Goal: Task Accomplishment & Management: Use online tool/utility

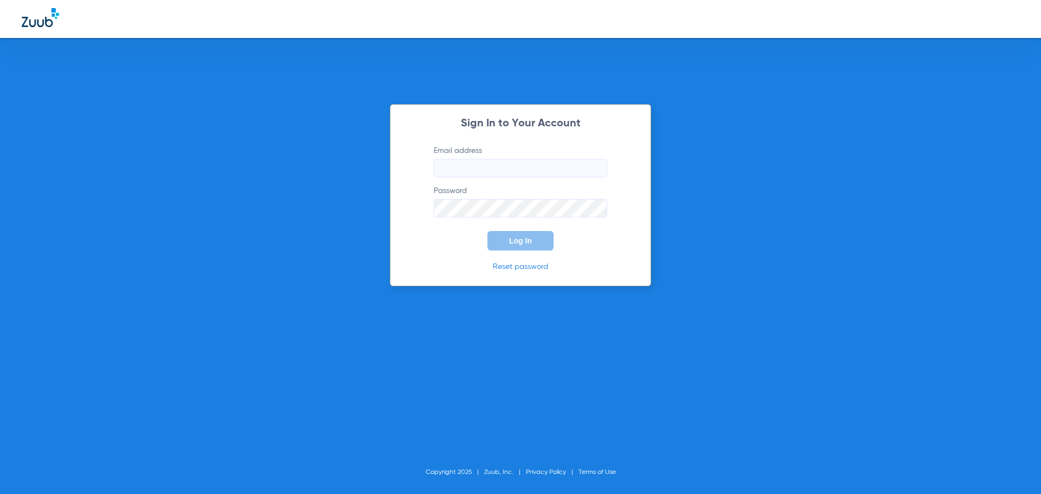
type input "[EMAIL_ADDRESS][DOMAIN_NAME]"
click at [533, 243] on button "Log In" at bounding box center [521, 241] width 66 height 20
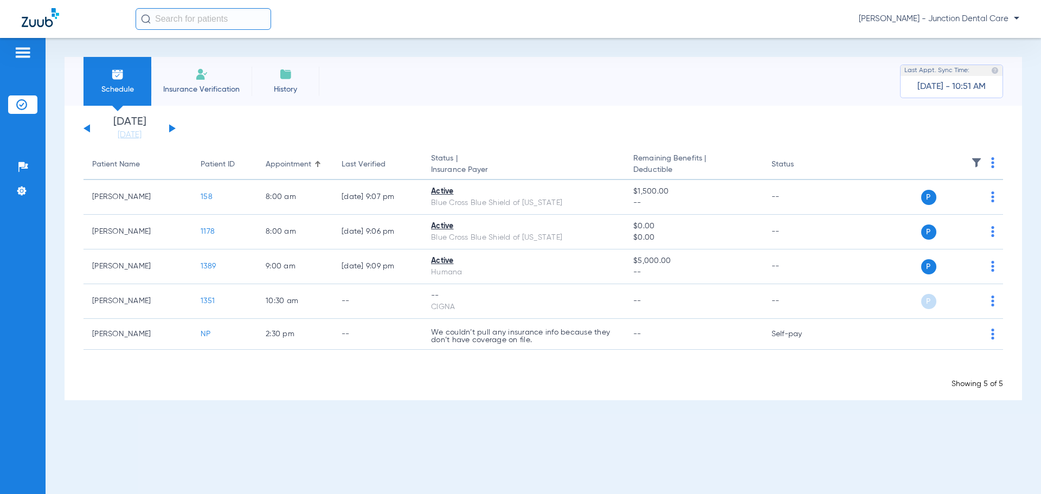
click at [196, 75] on img at bounding box center [201, 74] width 13 height 13
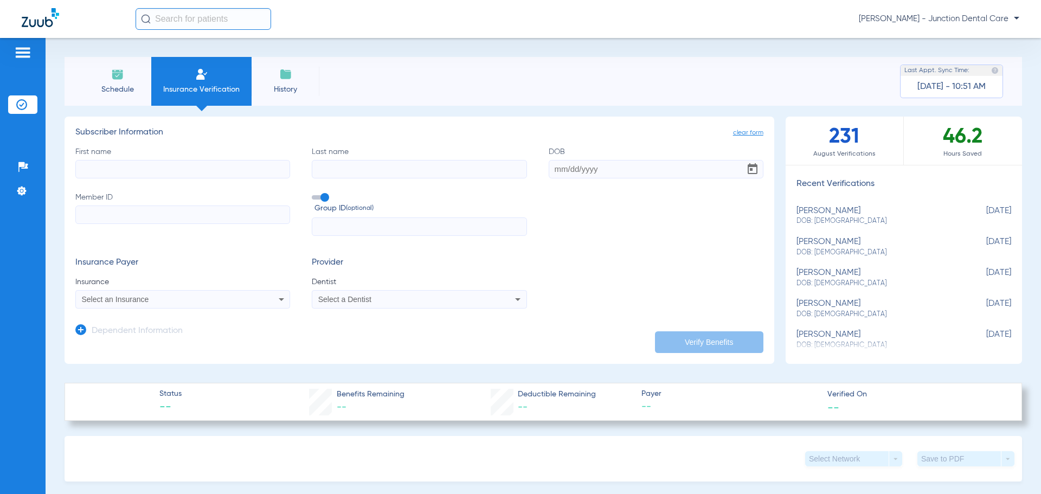
click at [108, 62] on li "Schedule" at bounding box center [118, 81] width 68 height 49
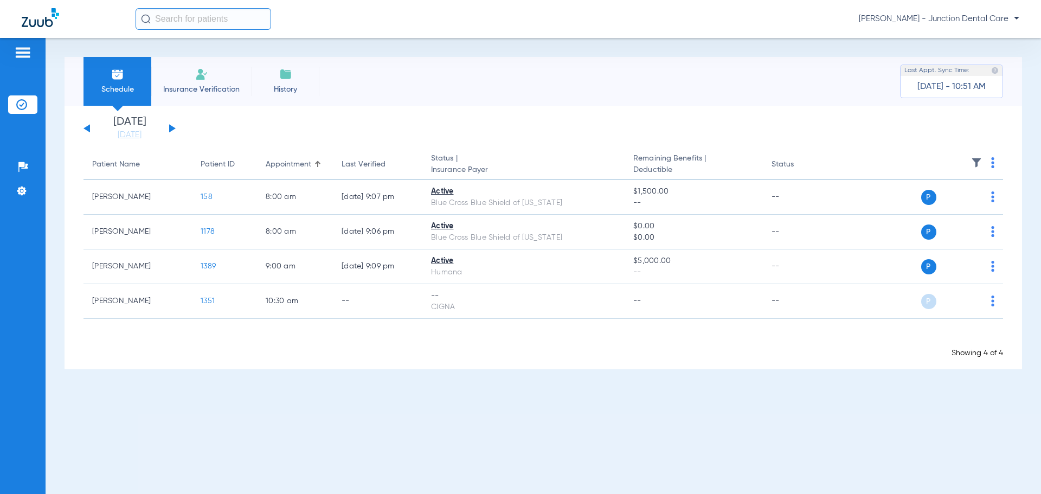
click at [170, 127] on button at bounding box center [172, 128] width 7 height 8
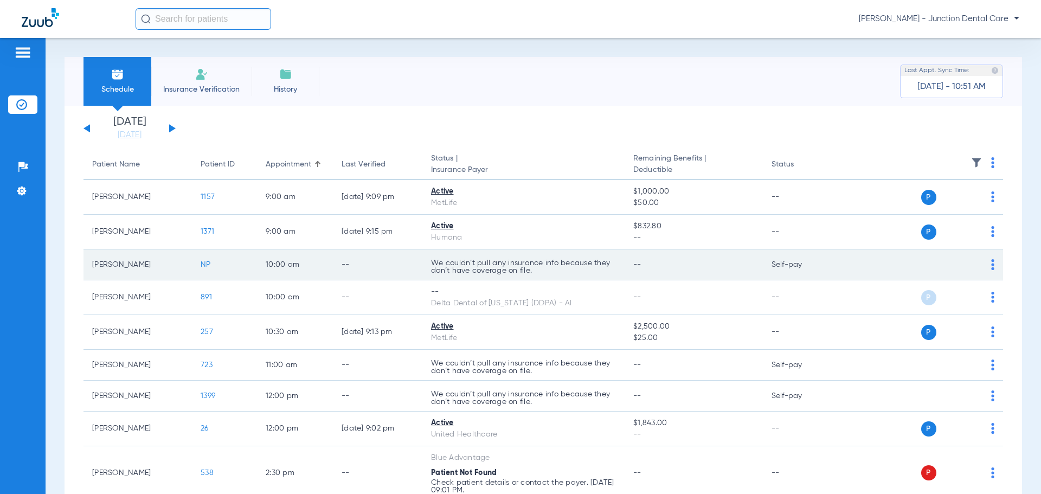
click at [988, 264] on td "P S" at bounding box center [920, 264] width 168 height 31
click at [988, 265] on td "P S" at bounding box center [920, 264] width 168 height 31
click at [991, 266] on img at bounding box center [992, 264] width 3 height 11
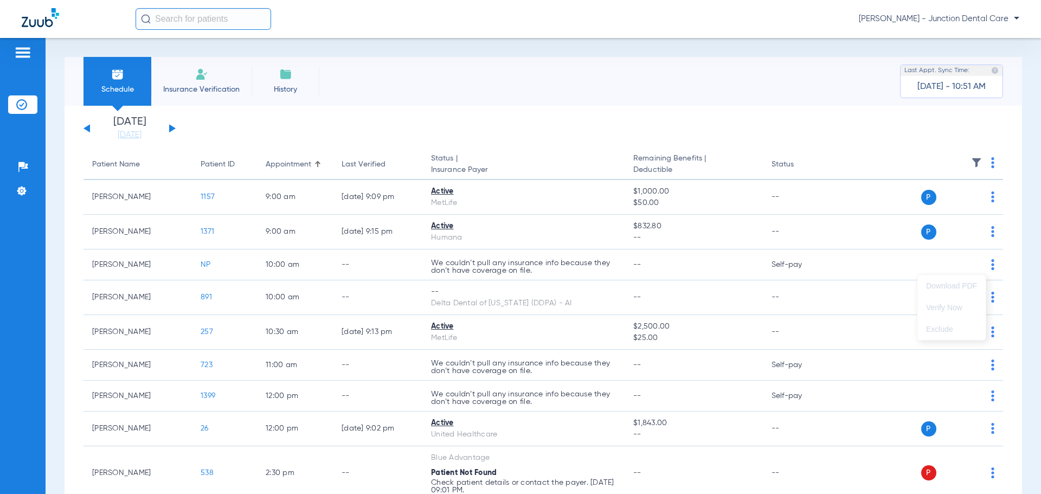
click at [891, 264] on div at bounding box center [520, 247] width 1041 height 494
